Goal: Communication & Community: Answer question/provide support

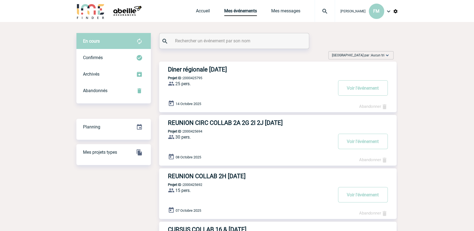
click at [215, 71] on h3 "Diner régionale [DATE]" at bounding box center [250, 69] width 165 height 7
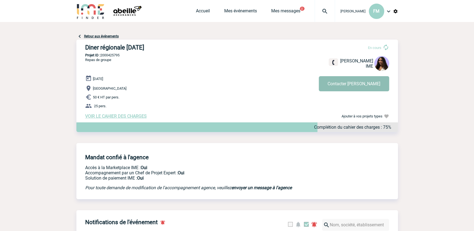
click at [353, 83] on button "Contacter Jessica" at bounding box center [354, 83] width 70 height 15
click at [362, 81] on button "Contacter [PERSON_NAME]" at bounding box center [354, 83] width 70 height 15
click at [356, 84] on button "Contacter Jessica" at bounding box center [354, 83] width 70 height 15
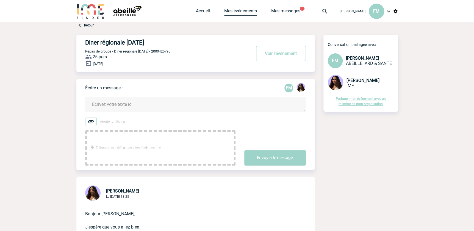
click at [246, 8] on link "Mes événements" at bounding box center [240, 12] width 33 height 8
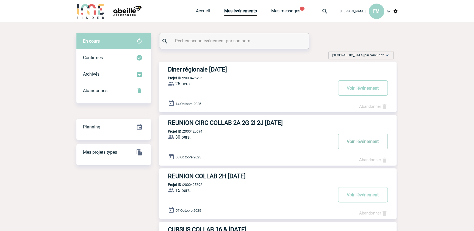
click at [365, 139] on button "Voir l'événement" at bounding box center [363, 141] width 50 height 15
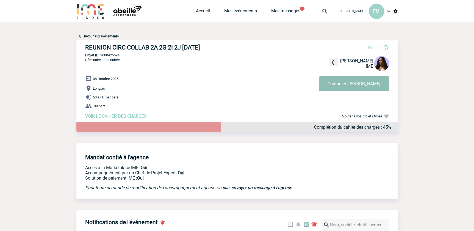
click at [343, 82] on button "Contacter Jessica" at bounding box center [354, 83] width 70 height 15
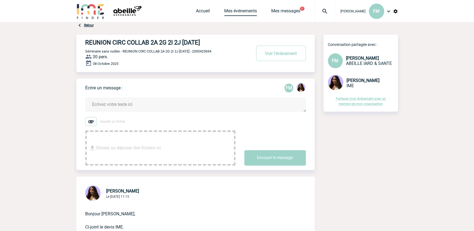
click at [239, 10] on link "Mes événements" at bounding box center [240, 12] width 33 height 8
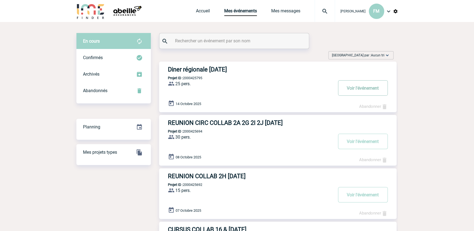
click at [367, 85] on button "Voir l'événement" at bounding box center [363, 87] width 50 height 15
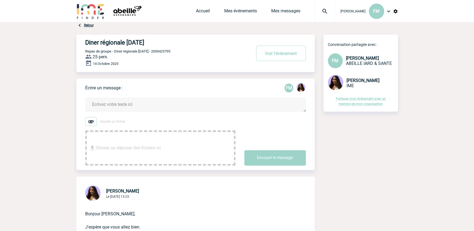
click at [123, 105] on textarea at bounding box center [195, 104] width 221 height 15
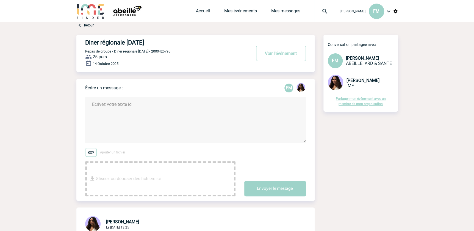
click at [78, 25] on img at bounding box center [79, 25] width 7 height 7
click at [89, 24] on link "Retour" at bounding box center [89, 25] width 10 height 4
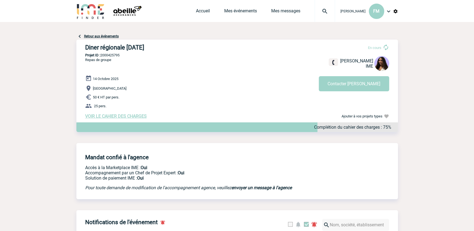
click at [109, 117] on span "VOIR LE CAHIER DES CHARGES" at bounding box center [116, 115] width 62 height 5
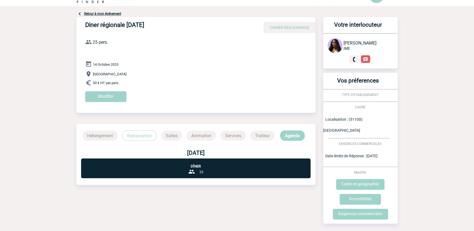
scroll to position [24, 0]
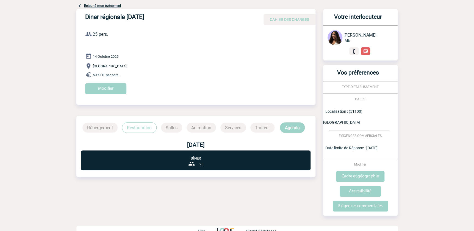
click at [141, 125] on p "Restauration" at bounding box center [139, 127] width 35 height 10
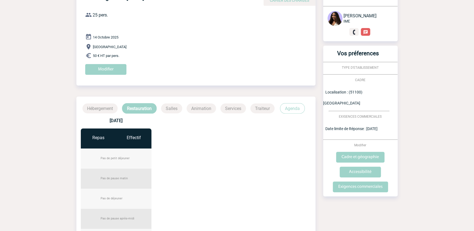
scroll to position [0, 0]
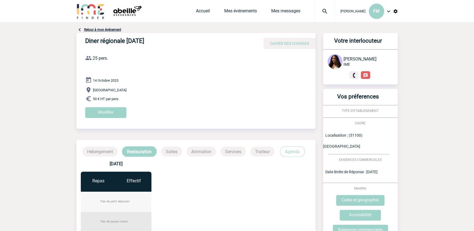
click at [213, 55] on div "Diner régionale 14/10/2025 CAHIER DES CHARGES Diner régionale 14/10/2025 le 14 …" at bounding box center [195, 77] width 239 height 89
click at [101, 28] on link "Retour à mon événement" at bounding box center [102, 30] width 37 height 4
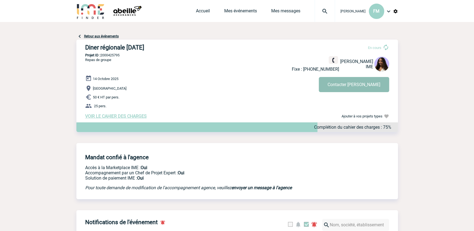
click at [361, 85] on button "Contacter Jessica" at bounding box center [354, 84] width 70 height 15
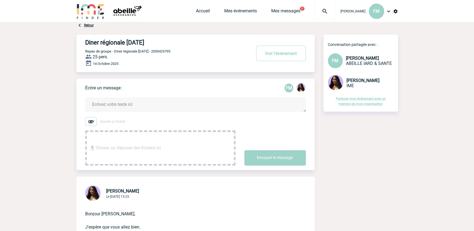
click at [102, 102] on textarea at bounding box center [195, 104] width 221 height 15
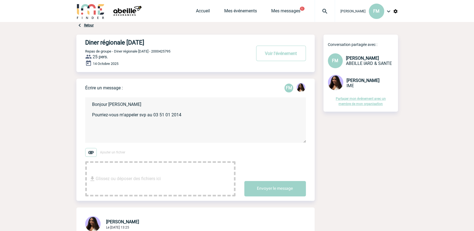
drag, startPoint x: 176, startPoint y: 115, endPoint x: 182, endPoint y: 109, distance: 7.8
click at [177, 114] on textarea "Bonjour [PERSON_NAME] Pourriez-vous m'appeler svp au 03 51 01 2014" at bounding box center [195, 119] width 221 height 45
click at [190, 116] on textarea "Bonjour [PERSON_NAME] Pourriez-vous m'appeler svp au 03 51 01 20 14" at bounding box center [195, 119] width 221 height 45
type textarea "Bonjour [PERSON_NAME] Pourriez-vous m'appeler svp au 03 51 01 20 14. [GEOGRAPHI…"
click at [275, 189] on button "Envoyer le message" at bounding box center [275, 188] width 62 height 15
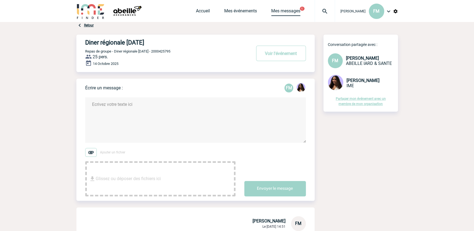
click at [288, 9] on link "Mes messages" at bounding box center [285, 12] width 29 height 8
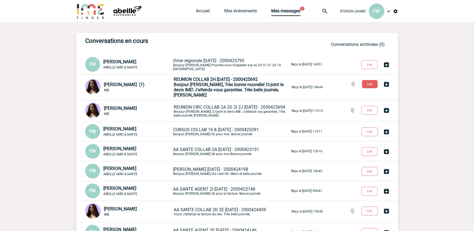
click at [219, 84] on span "Bonjour [PERSON_NAME], Très bonne nouvelle! Ci-joint le devis IME! J'attends vo…" at bounding box center [229, 90] width 110 height 16
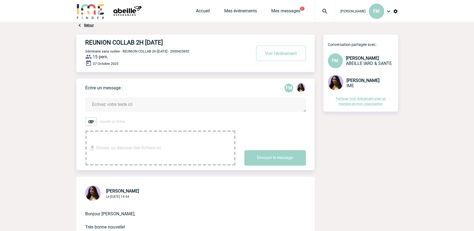
click at [135, 102] on textarea at bounding box center [195, 104] width 221 height 15
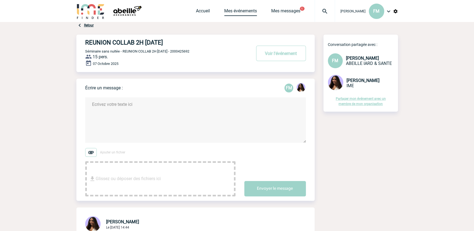
click at [232, 10] on link "Mes événements" at bounding box center [240, 12] width 33 height 8
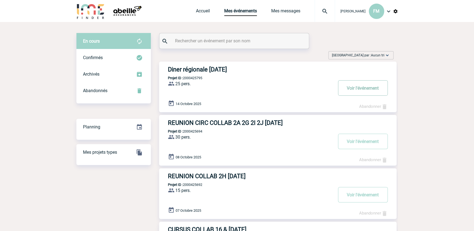
click at [355, 88] on button "Voir l'événement" at bounding box center [363, 87] width 50 height 15
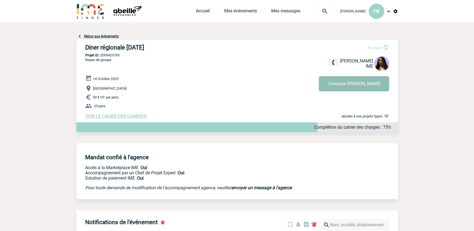
click at [361, 83] on button "Contacter Jessica" at bounding box center [354, 83] width 70 height 15
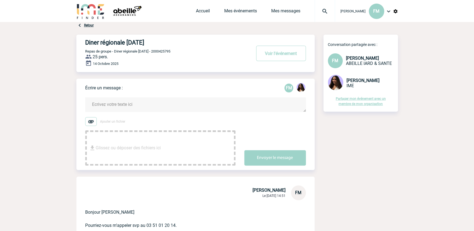
click at [96, 103] on textarea at bounding box center [195, 104] width 221 height 15
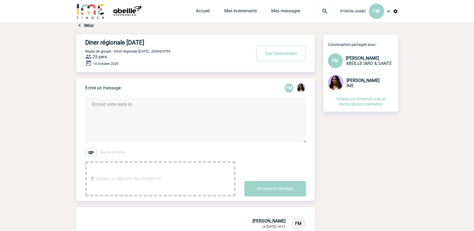
click at [108, 103] on textarea at bounding box center [195, 119] width 221 height 45
click at [103, 107] on textarea at bounding box center [195, 119] width 221 height 45
click at [94, 105] on textarea at bounding box center [195, 119] width 221 height 45
drag, startPoint x: 157, startPoint y: 115, endPoint x: 164, endPoint y: 92, distance: 24.4
click at [157, 114] on textarea "Jessica Comme vu avec vous voici les ccordonnées po" at bounding box center [195, 119] width 221 height 45
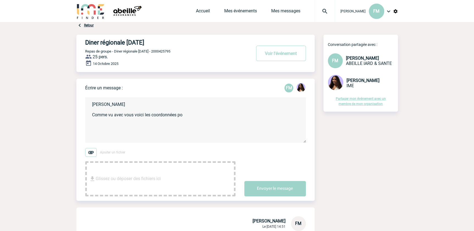
click at [187, 115] on textarea "Jessica Comme vu avec vous voici les coordonnées po" at bounding box center [195, 119] width 221 height 45
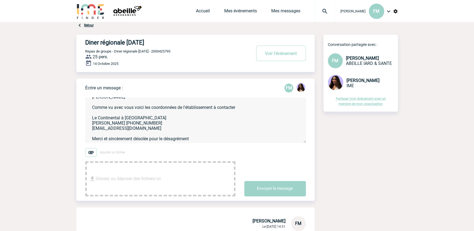
scroll to position [16, 0]
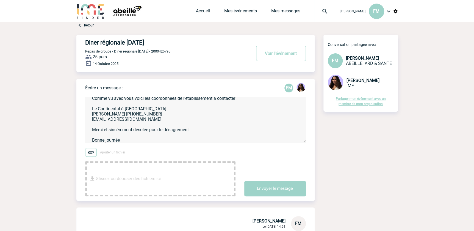
drag, startPoint x: 196, startPoint y: 131, endPoint x: 196, endPoint y: 128, distance: 3.8
click at [196, 130] on textarea "Jessica Comme vu avec vous voici les coordonnées de l'établissement à contacter…" at bounding box center [195, 119] width 221 height 45
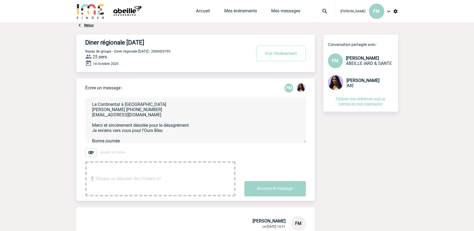
scroll to position [23, 0]
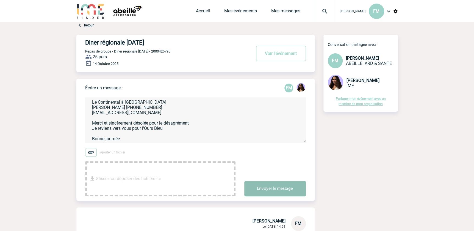
type textarea "Jessica Comme vu avec vous voici les coordonnées de l'établissement à contacter…"
click at [274, 186] on button "Envoyer le message" at bounding box center [275, 188] width 62 height 15
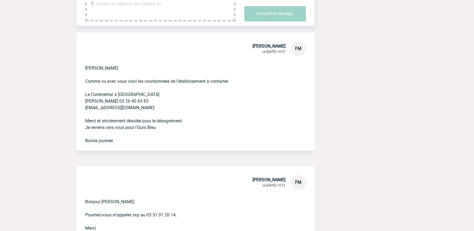
scroll to position [0, 0]
